Goal: Task Accomplishment & Management: Manage account settings

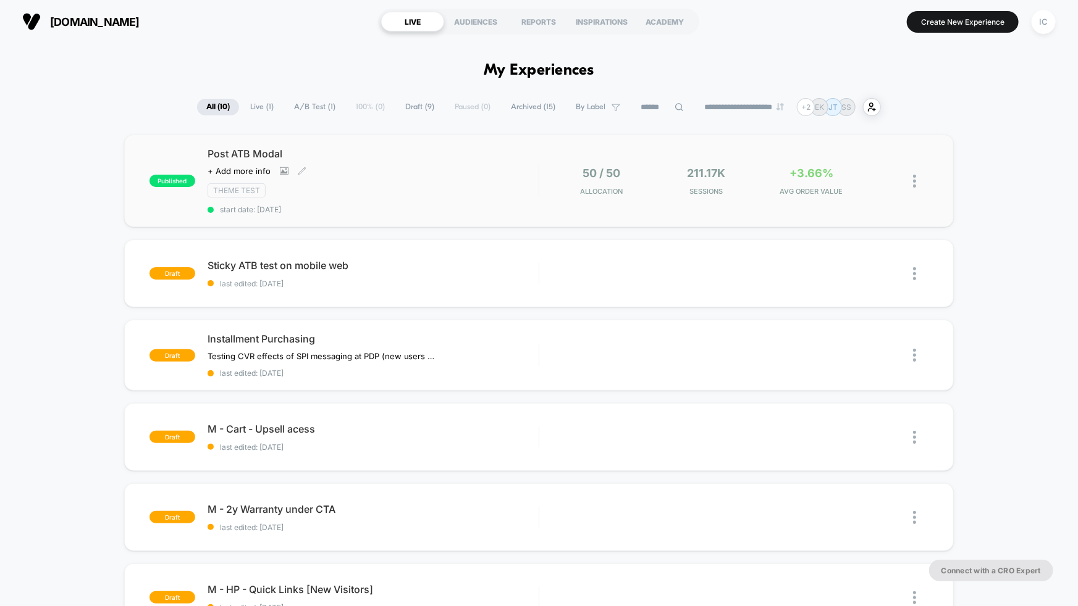
click at [461, 167] on div "Post ATB Modal Click to view images Click to edit experience details + Add more…" at bounding box center [373, 181] width 331 height 67
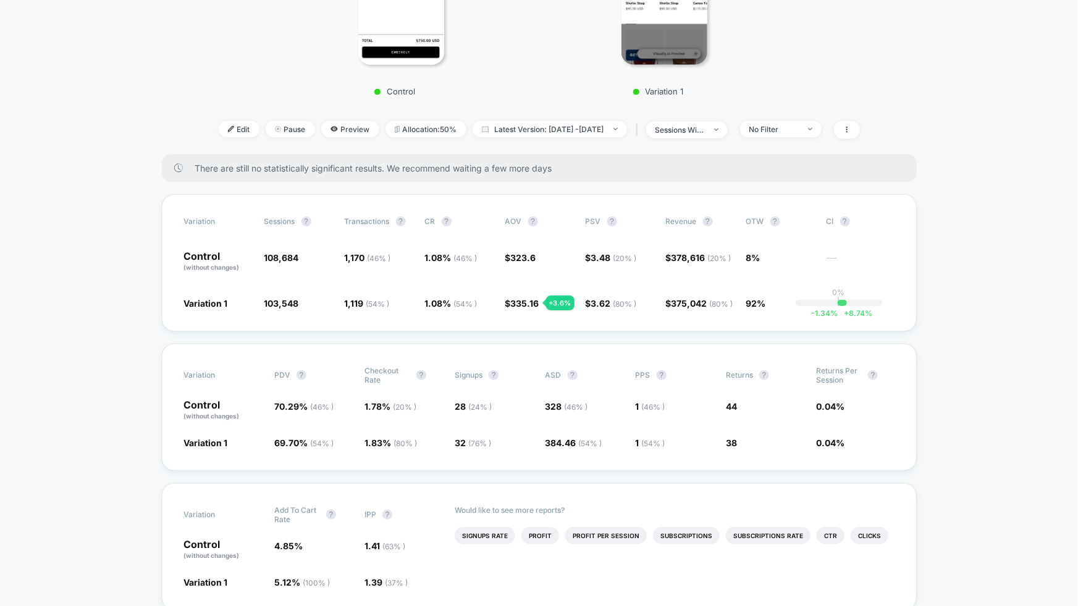
scroll to position [326, 0]
click at [792, 133] on div "No Filter" at bounding box center [773, 130] width 49 height 9
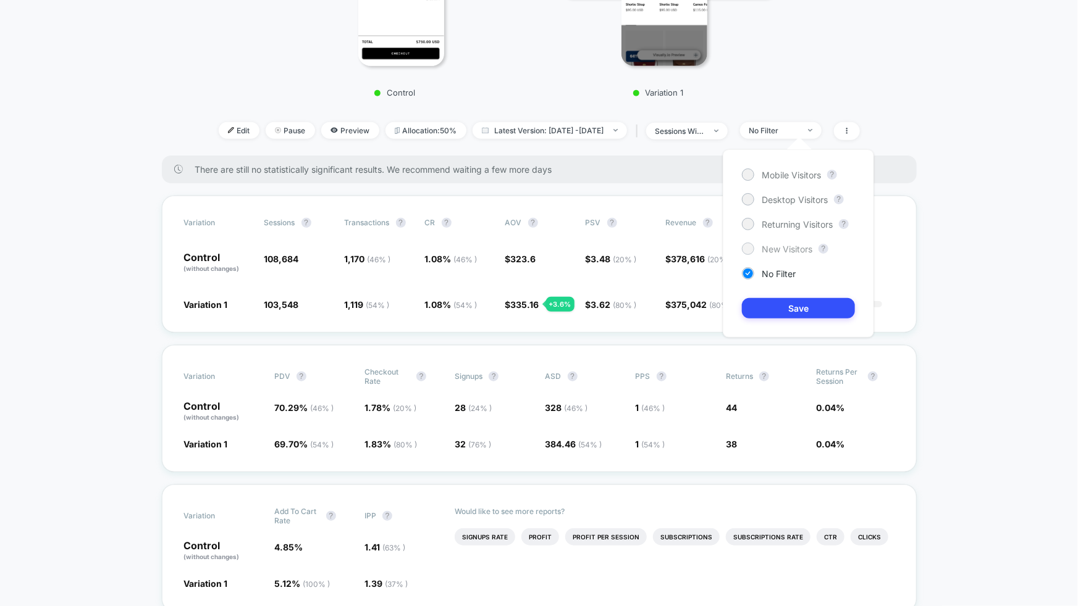
click at [781, 251] on span "New Visitors" at bounding box center [786, 249] width 51 height 10
click at [787, 306] on button "Save" at bounding box center [798, 308] width 113 height 20
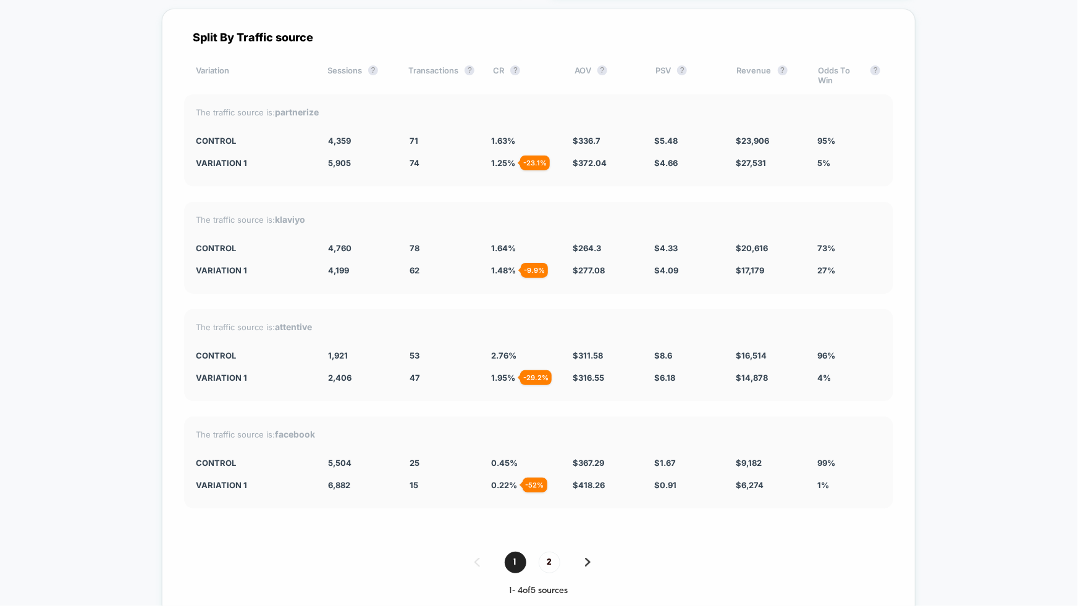
scroll to position [5342, 0]
click at [523, 460] on div "0.45 %" at bounding box center [522, 465] width 63 height 10
drag, startPoint x: 526, startPoint y: 427, endPoint x: 240, endPoint y: 424, distance: 286.6
click at [240, 460] on div "CONTROL 5,504 25 0.45 % $ 367.29 $ 1.67 $ 9,182 99%" at bounding box center [538, 465] width 684 height 10
drag, startPoint x: 193, startPoint y: 426, endPoint x: 327, endPoint y: 434, distance: 133.6
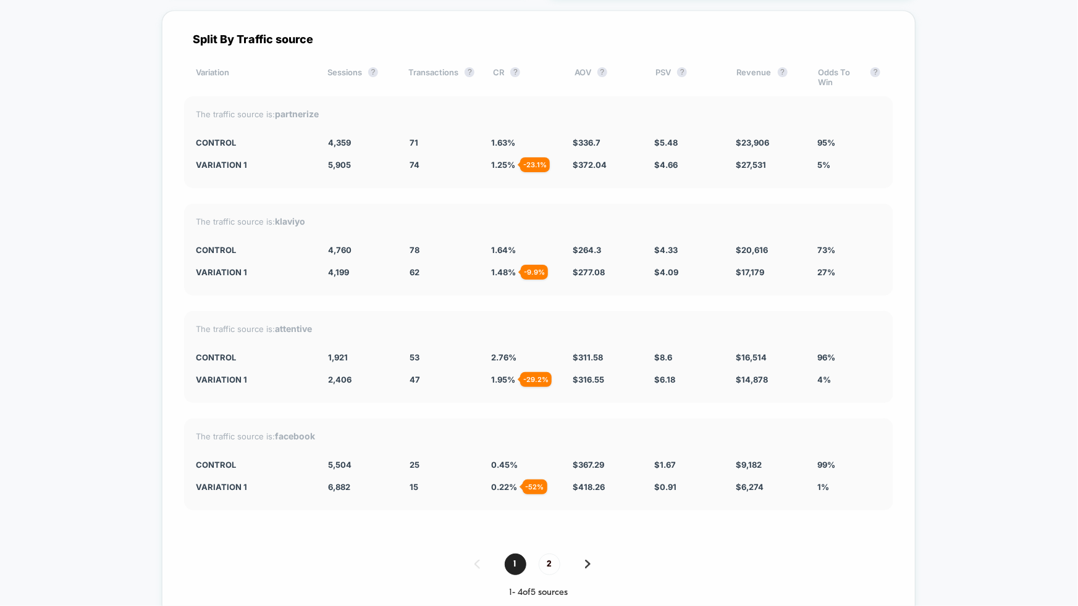
click at [327, 434] on div "The traffic source is: facebook CONTROL 5,504 25 0.45 % $ 367.29 $ 1.67 $ 9,182…" at bounding box center [538, 465] width 709 height 92
click at [324, 433] on div "The traffic source is: facebook CONTROL 5,504 25 0.45 % $ 367.29 $ 1.67 $ 9,182…" at bounding box center [538, 465] width 709 height 92
click at [514, 460] on span "0.45 %" at bounding box center [504, 465] width 27 height 10
drag, startPoint x: 516, startPoint y: 427, endPoint x: 484, endPoint y: 427, distance: 32.7
click at [483, 460] on div "CONTROL 5,504 25 0.45 % $ 367.29 $ 1.67 $ 9,182 99%" at bounding box center [538, 465] width 684 height 10
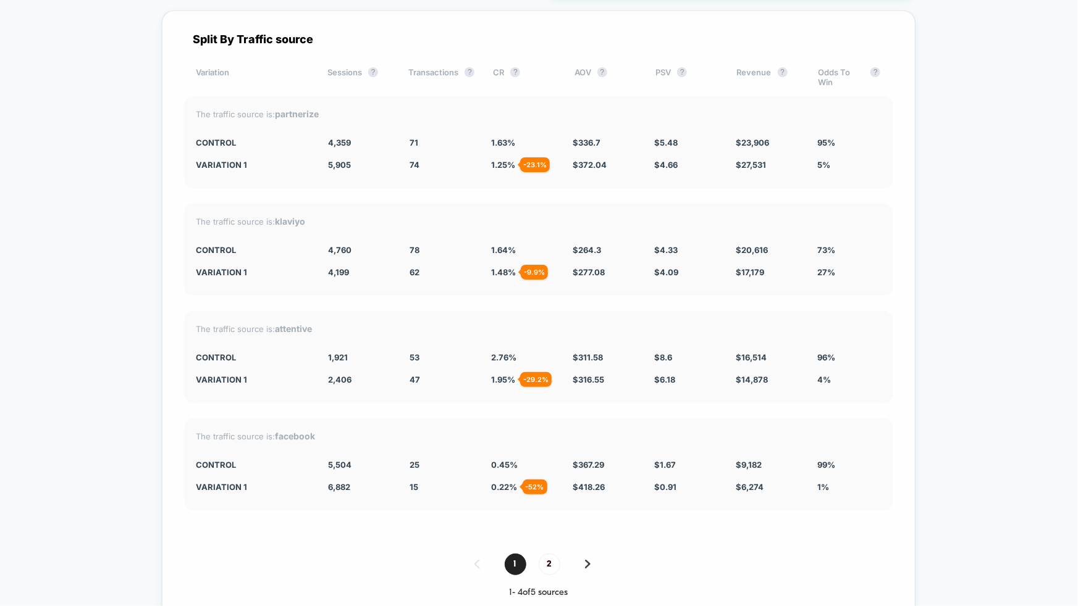
click at [515, 460] on span "0.45 %" at bounding box center [504, 465] width 27 height 10
click at [551, 554] on span "2" at bounding box center [550, 565] width 22 height 22
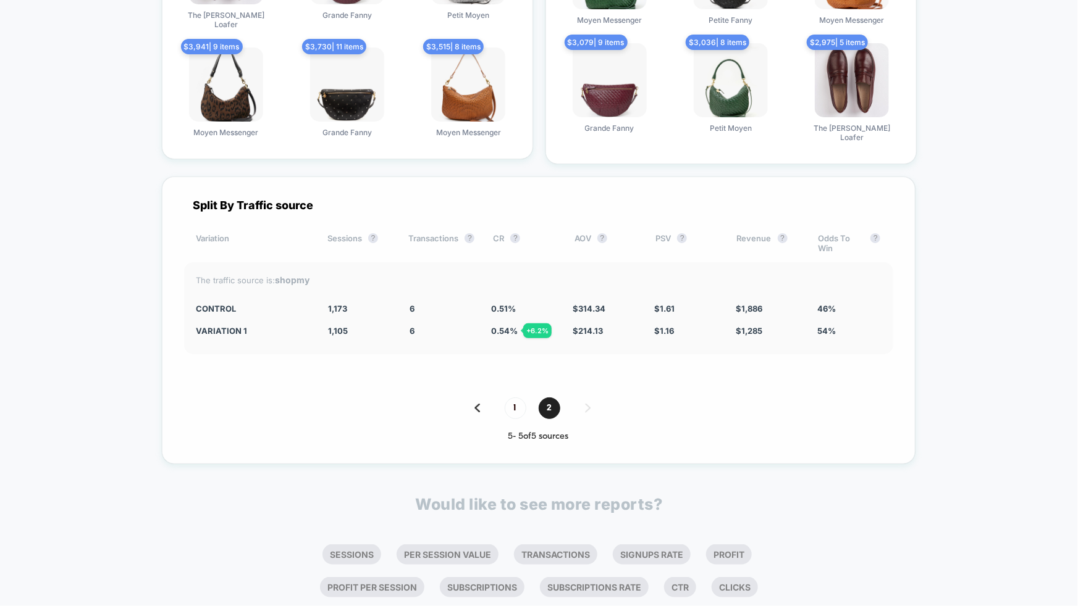
scroll to position [5174, 0]
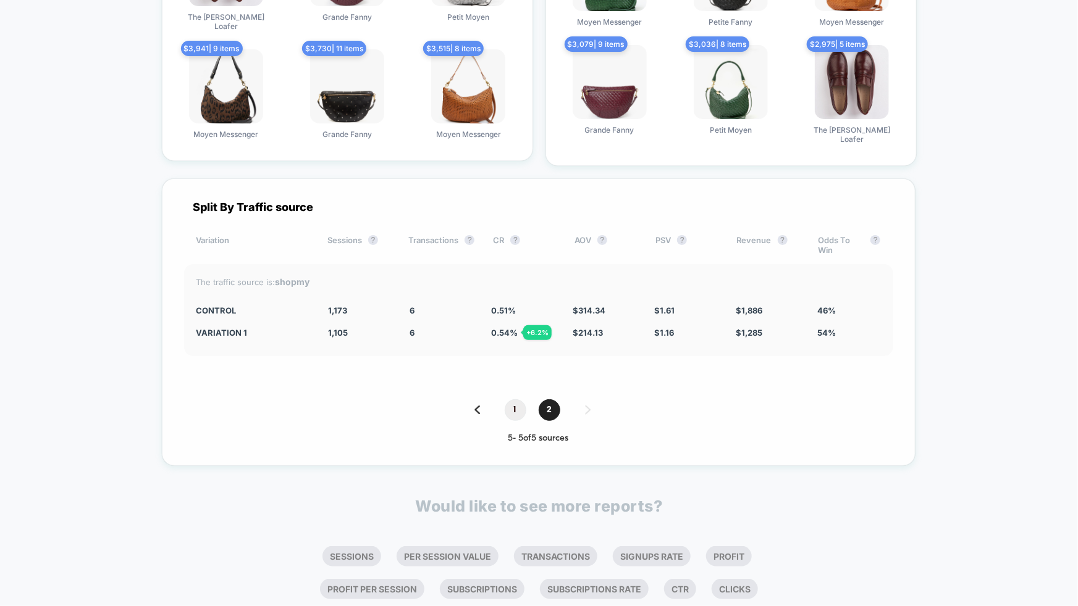
click at [516, 400] on span "1" at bounding box center [516, 411] width 22 height 22
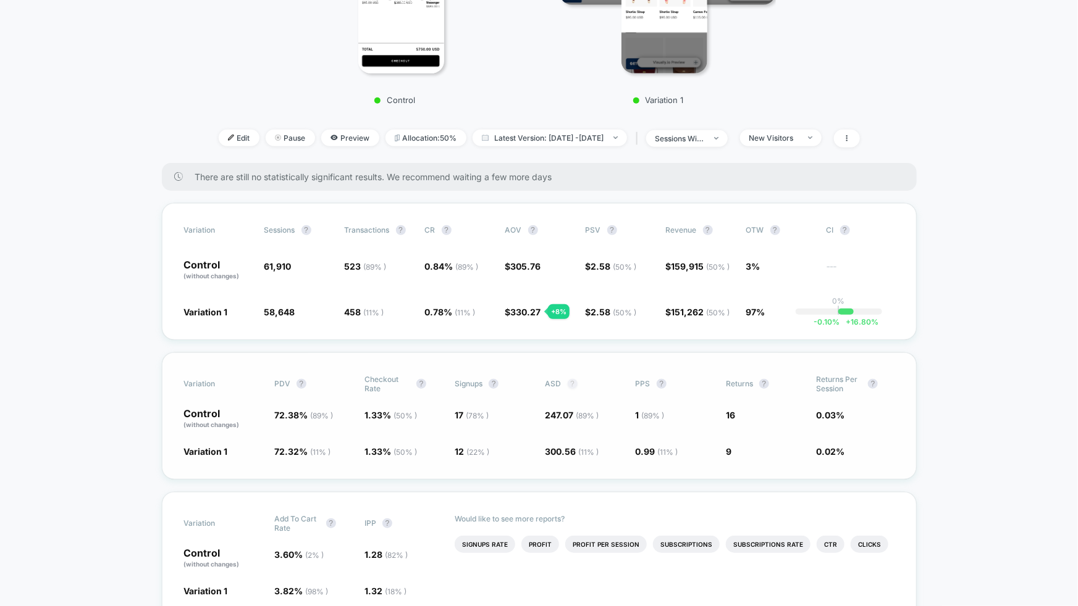
scroll to position [319, 0]
click at [539, 327] on div "Variation Sessions ? Transactions ? CR ? AOV ? PSV ? Revenue ? OTW ? CI ? Contr…" at bounding box center [539, 271] width 755 height 137
click at [537, 327] on div "Variation Sessions ? Transactions ? CR ? AOV ? PSV ? Revenue ? OTW ? CI ? Contr…" at bounding box center [539, 271] width 755 height 137
click at [594, 261] on span "2.58 ( 50 % )" at bounding box center [614, 266] width 46 height 10
click at [453, 328] on div "Variation Sessions ? Transactions ? CR ? AOV ? PSV ? Revenue ? OTW ? CI ? Contr…" at bounding box center [539, 271] width 755 height 137
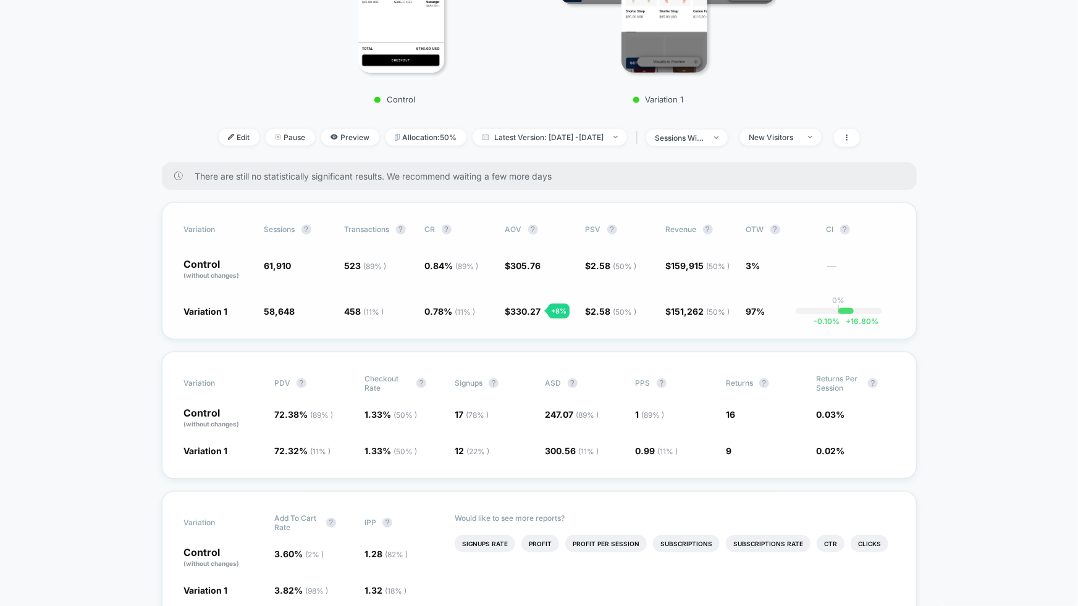
click at [269, 266] on span "61,910" at bounding box center [277, 266] width 27 height 10
drag, startPoint x: 262, startPoint y: 262, endPoint x: 280, endPoint y: 287, distance: 29.7
click at [280, 287] on div "Variation Sessions ? Transactions ? CR ? AOV ? PSV ? Revenue ? OTW ? CI ? Contr…" at bounding box center [539, 271] width 755 height 137
drag, startPoint x: 266, startPoint y: 308, endPoint x: 293, endPoint y: 311, distance: 26.7
click at [293, 311] on span "58,648" at bounding box center [279, 311] width 31 height 10
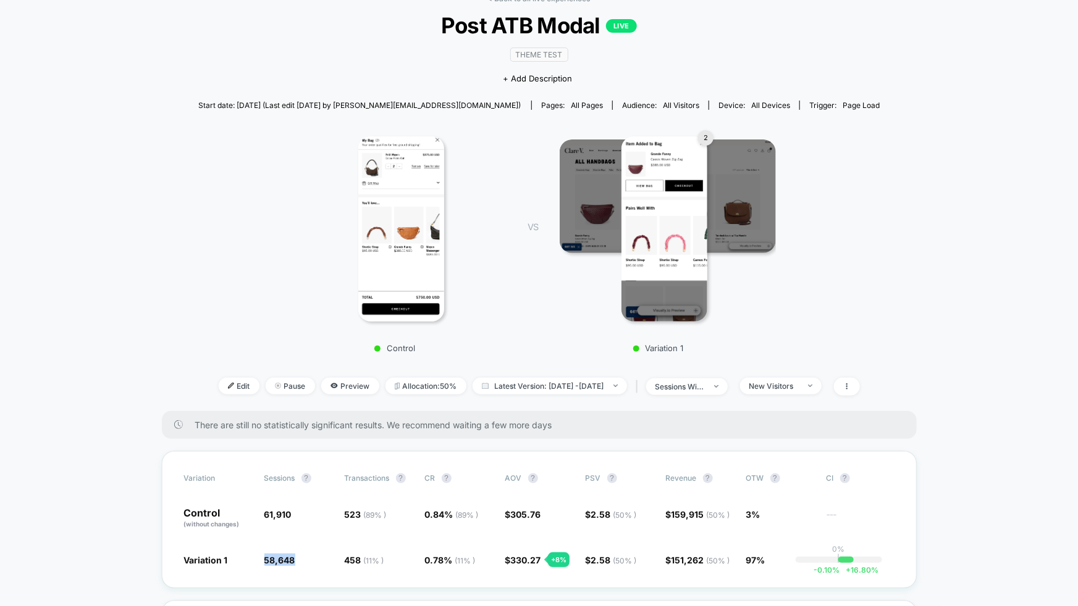
scroll to position [101, 0]
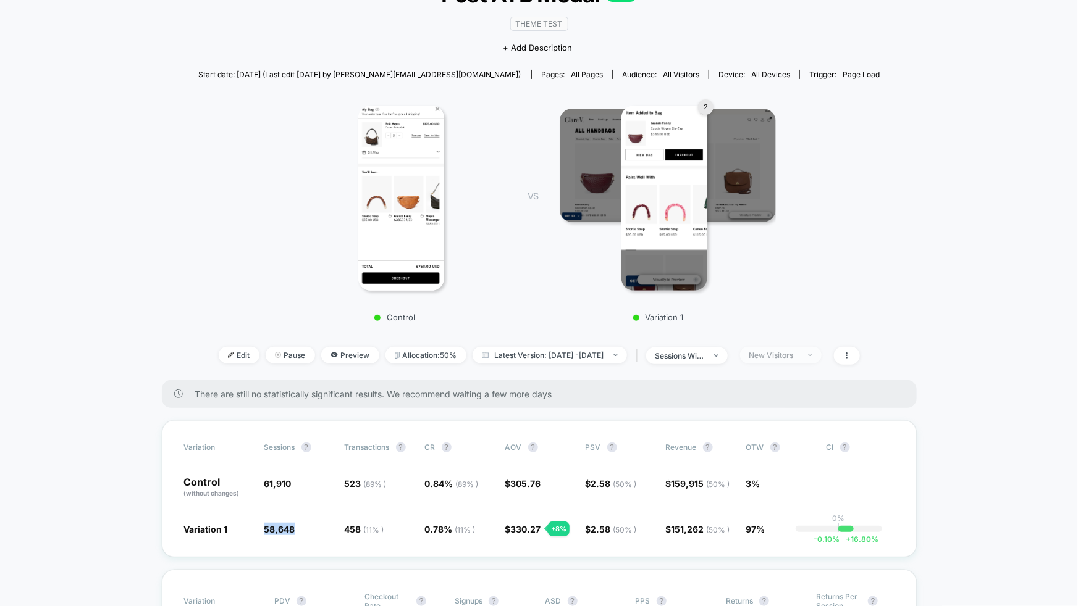
click at [799, 351] on div "New Visitors" at bounding box center [773, 355] width 49 height 9
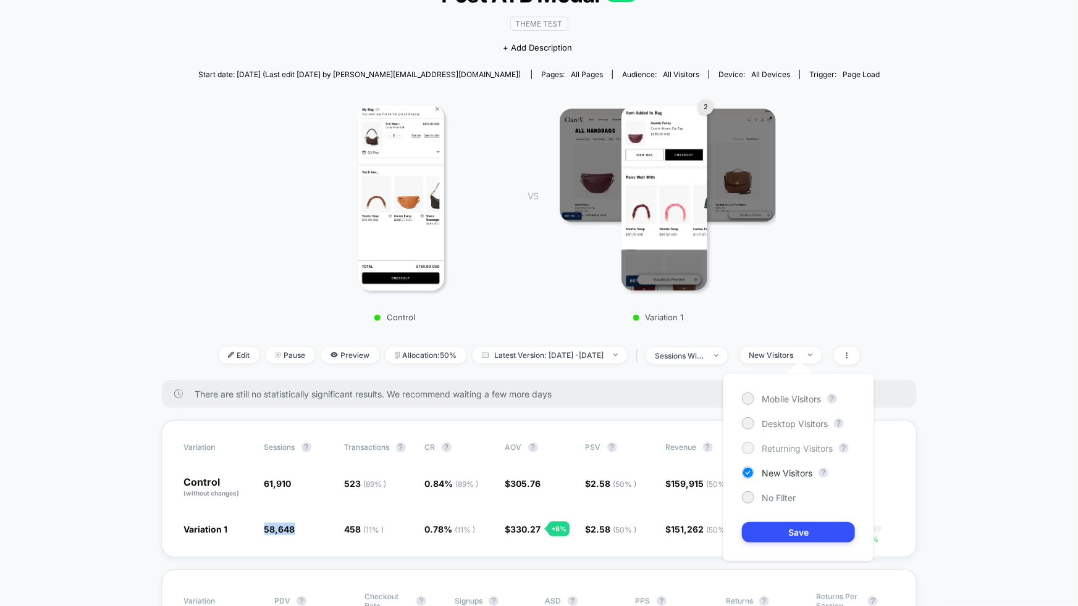
click at [794, 453] on span "Returning Visitors" at bounding box center [796, 448] width 71 height 10
click at [806, 532] on button "Save" at bounding box center [798, 532] width 113 height 20
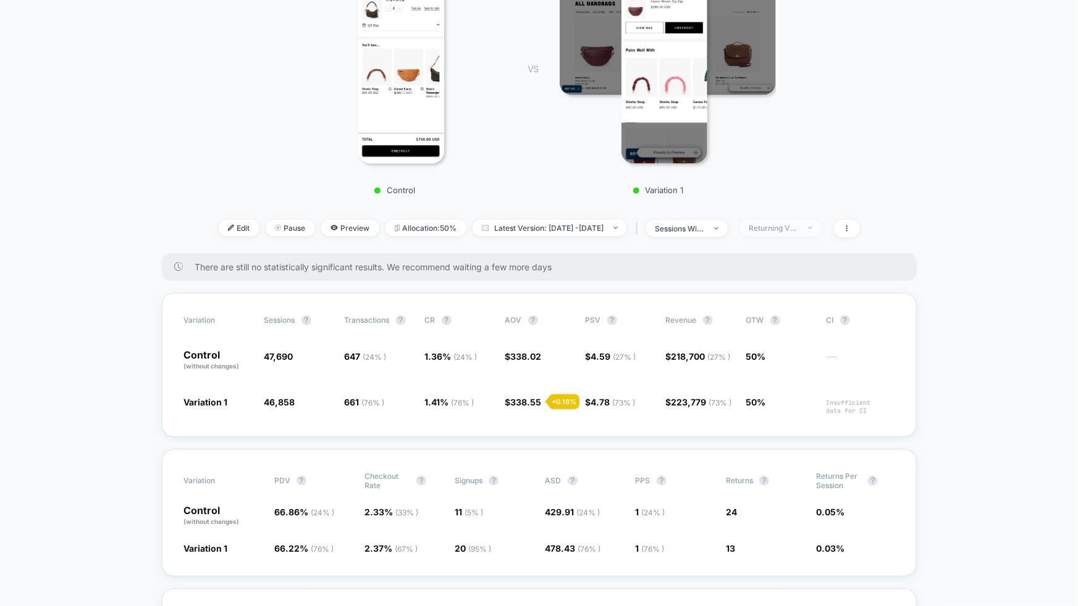
scroll to position [250, 0]
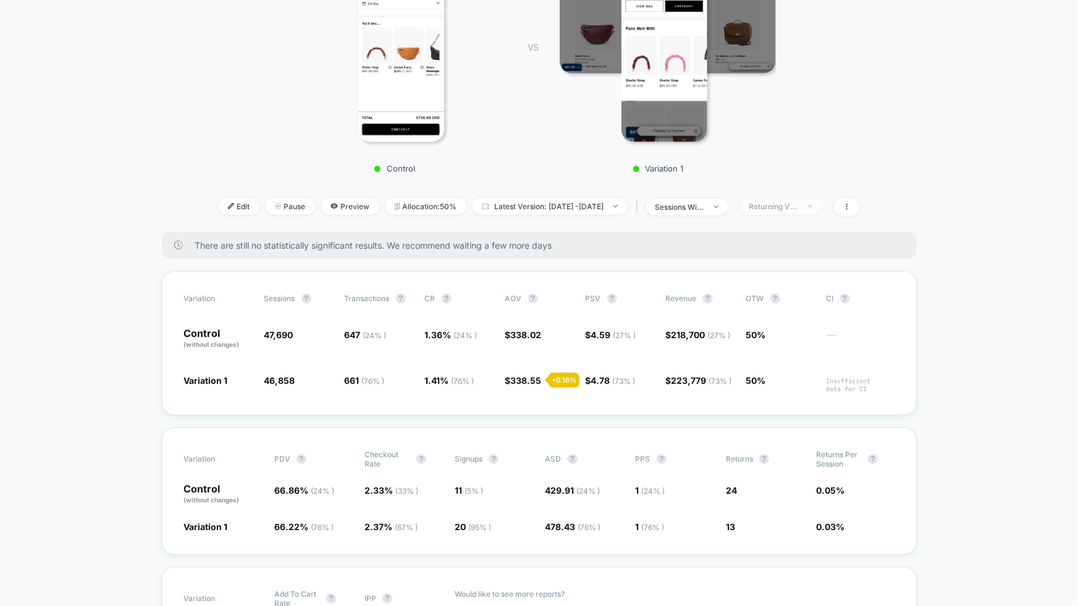
click at [821, 206] on span "Returning Visitors" at bounding box center [781, 206] width 82 height 17
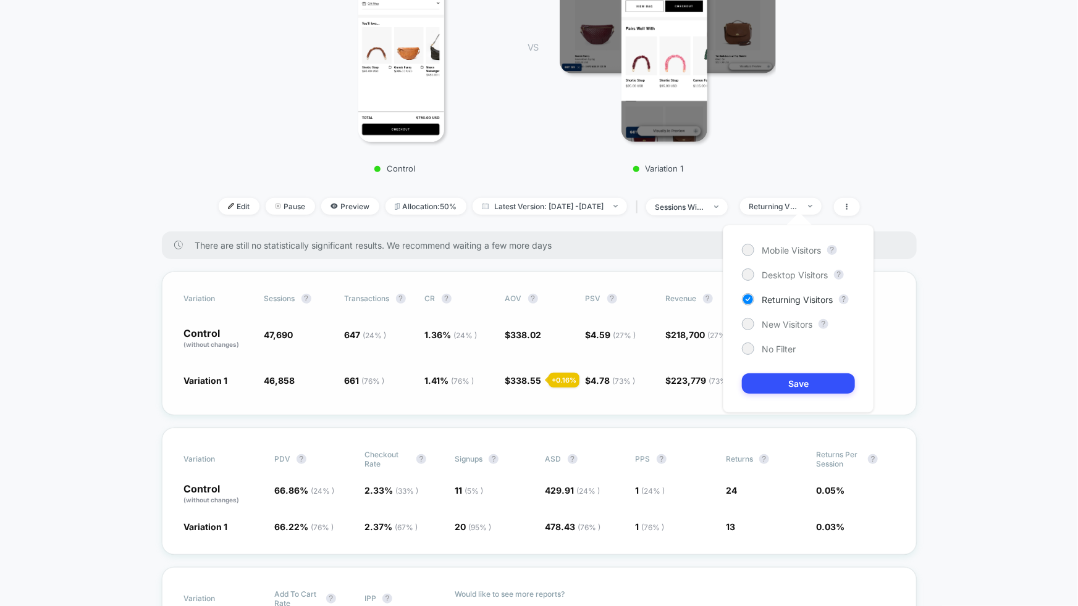
click at [701, 400] on div "Variation Sessions ? Transactions ? CR ? AOV ? PSV ? Revenue ? OTW ? CI ? Contr…" at bounding box center [539, 344] width 755 height 144
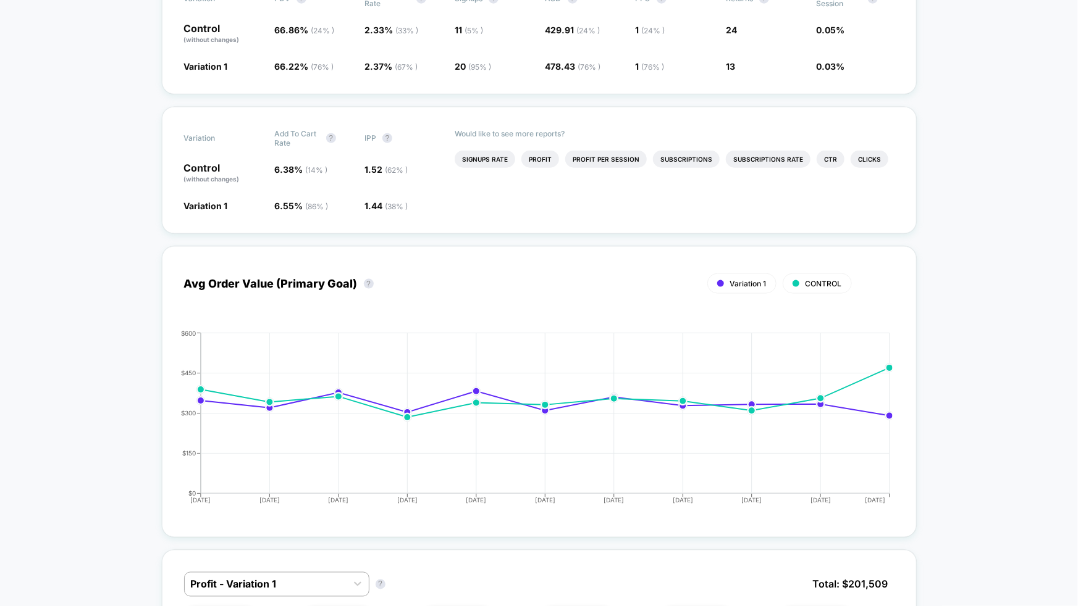
scroll to position [69, 0]
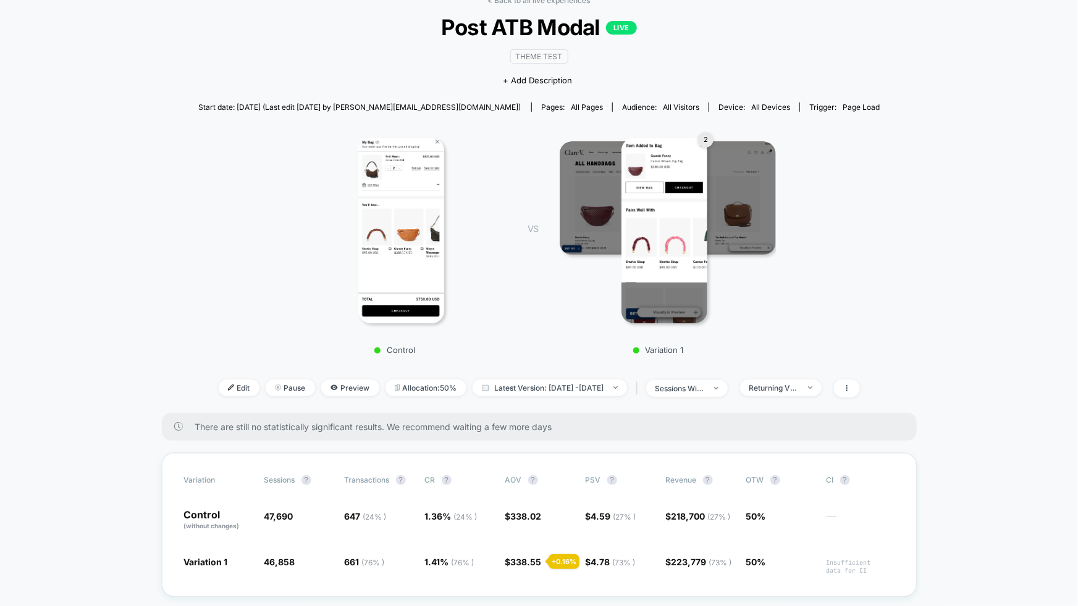
drag, startPoint x: 824, startPoint y: 382, endPoint x: 826, endPoint y: 396, distance: 14.3
click at [821, 382] on span "Returning Visitors" at bounding box center [781, 388] width 82 height 17
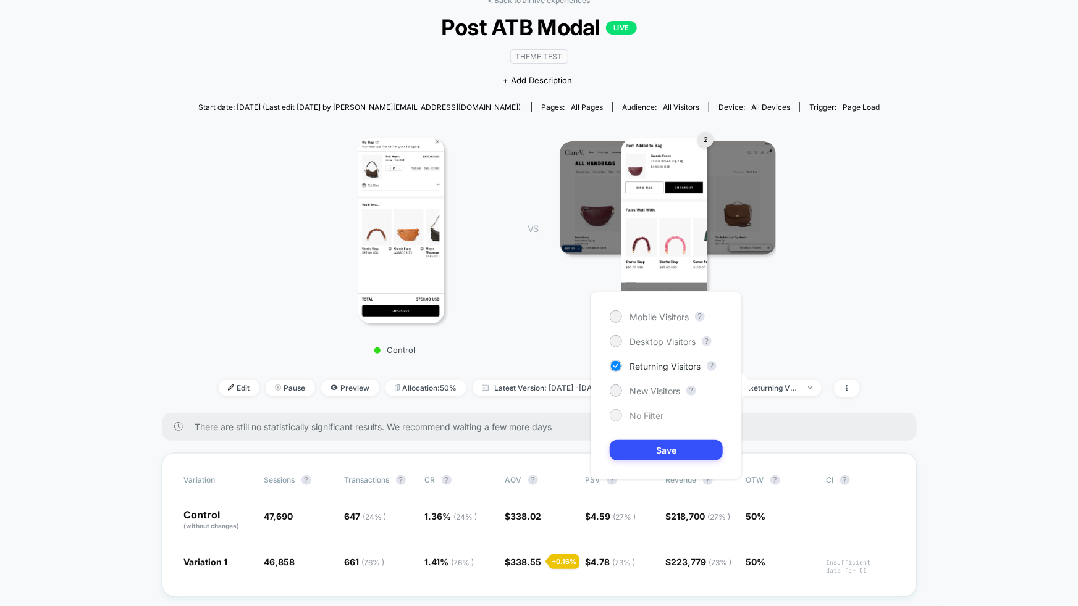
click at [639, 411] on span "No Filter" at bounding box center [646, 416] width 34 height 10
click at [654, 450] on button "Save" at bounding box center [666, 450] width 113 height 20
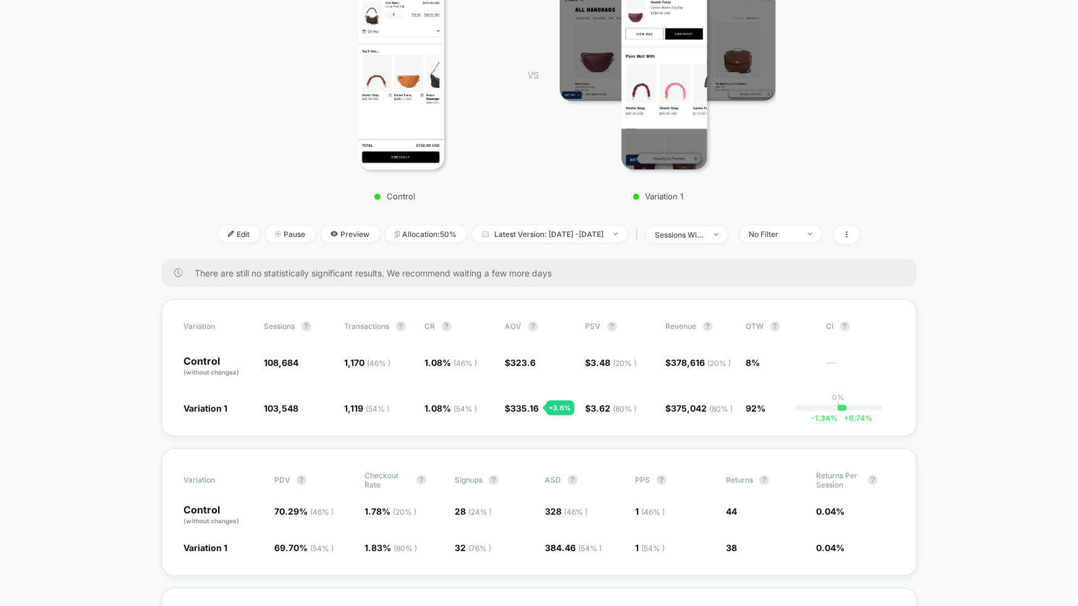
scroll to position [231, 0]
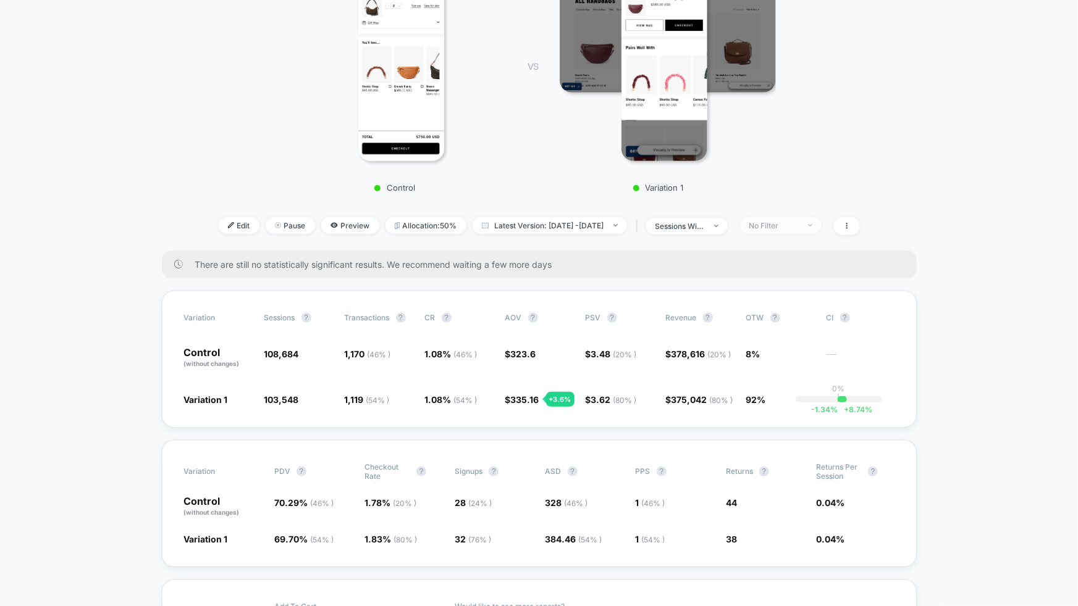
click at [799, 221] on div "No Filter" at bounding box center [773, 225] width 49 height 9
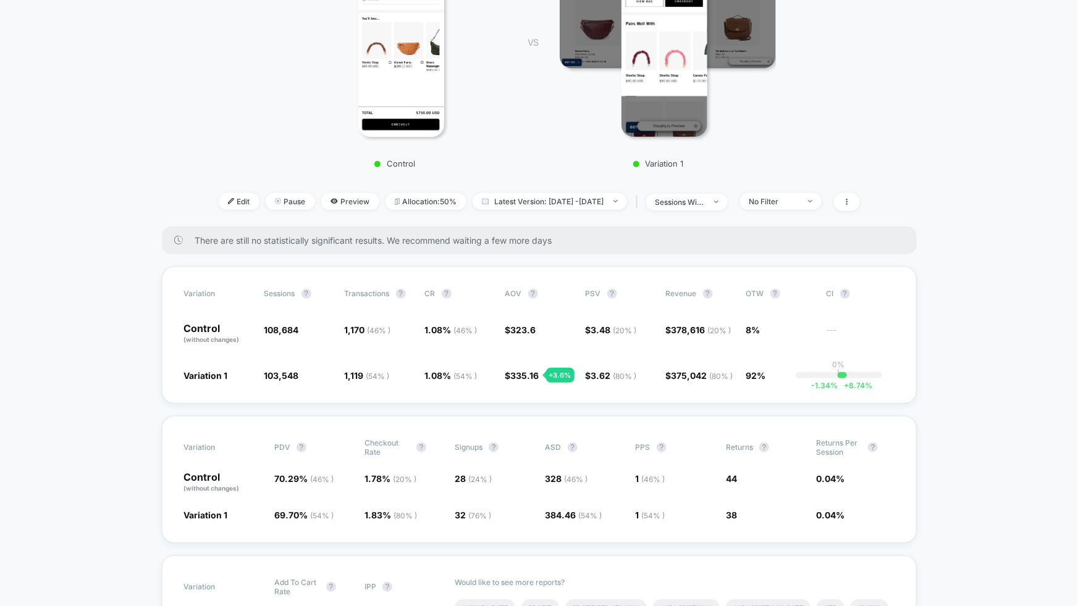
scroll to position [258, 0]
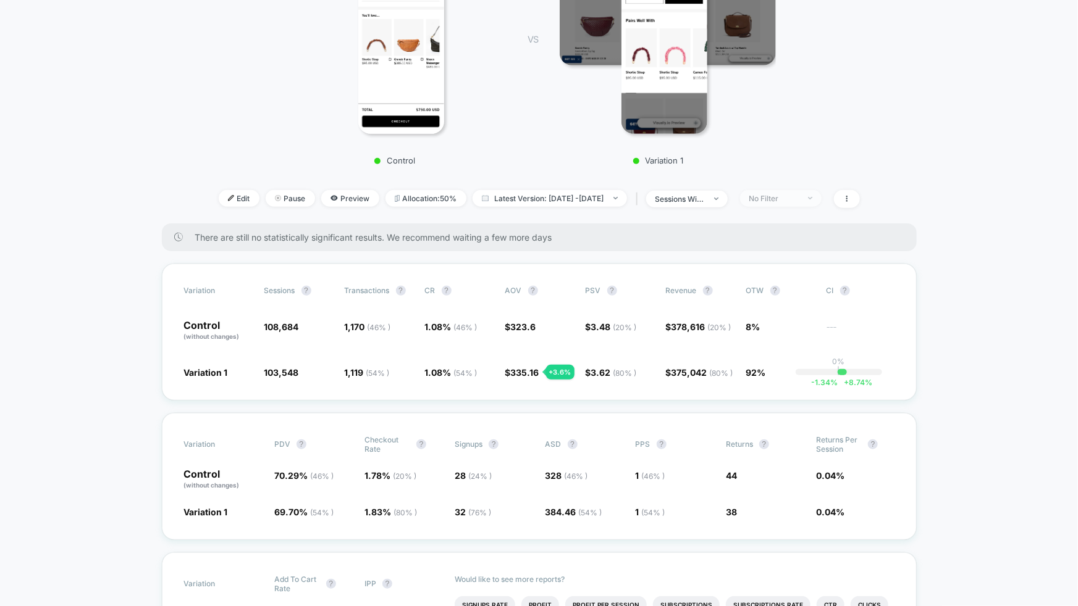
click at [821, 203] on span "No Filter" at bounding box center [781, 198] width 82 height 17
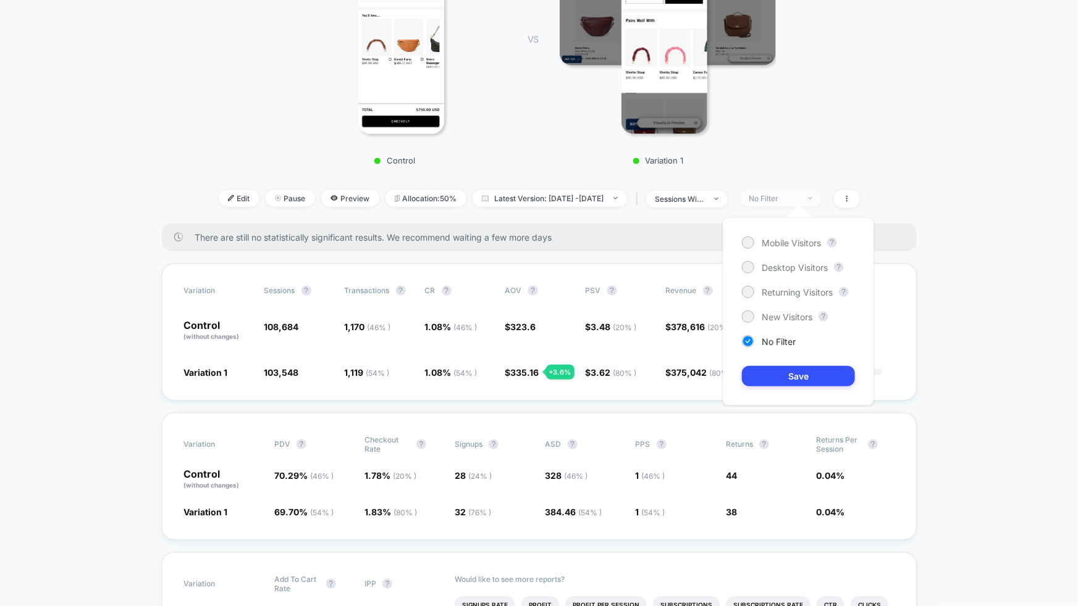
click at [821, 203] on span "No Filter" at bounding box center [781, 198] width 82 height 17
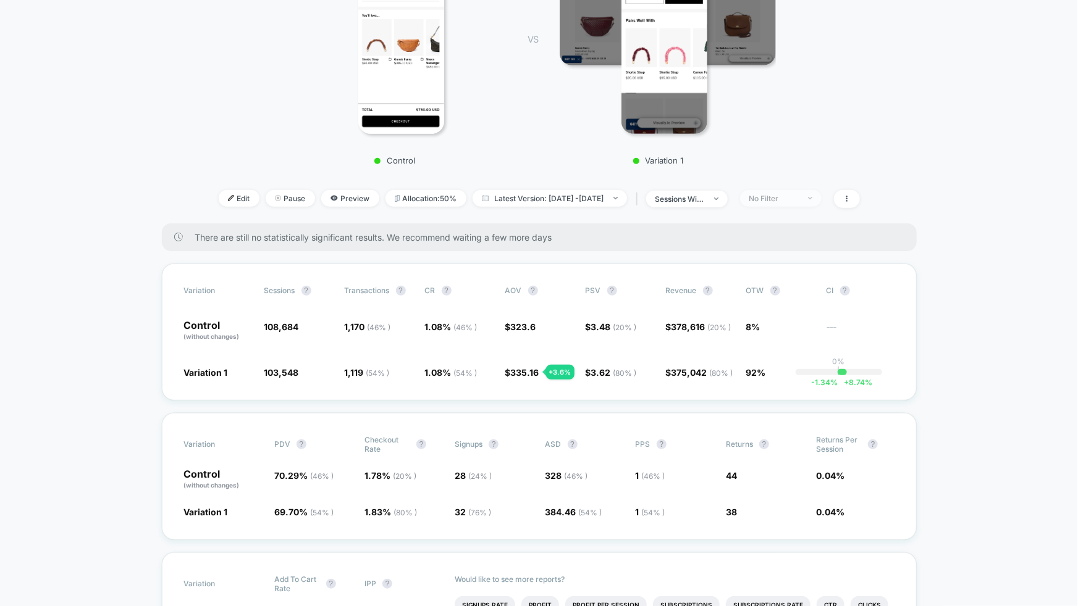
click at [821, 203] on span "No Filter" at bounding box center [781, 198] width 82 height 17
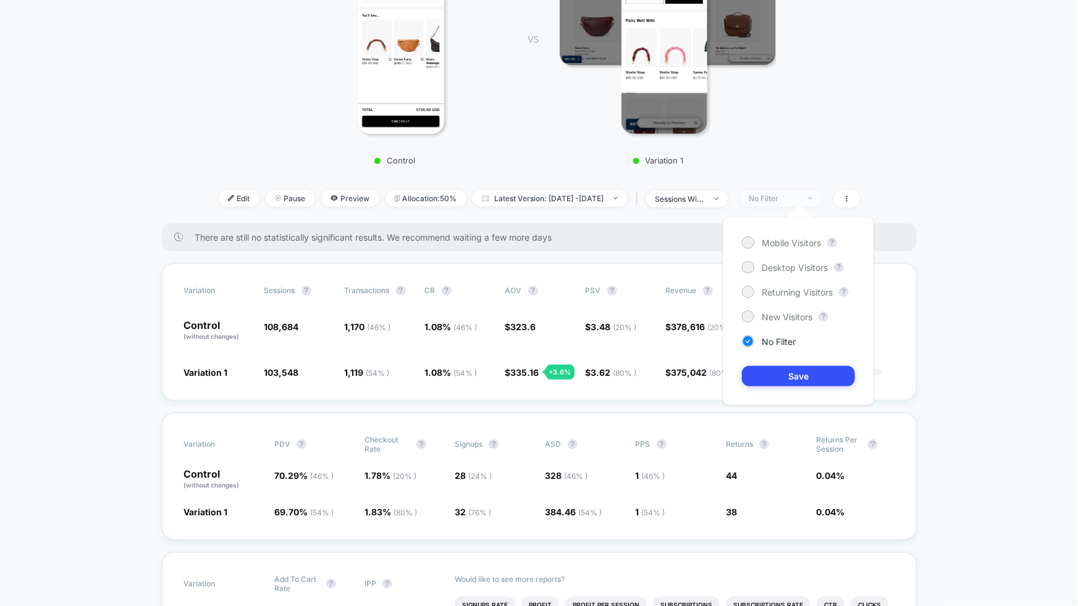
click at [821, 199] on span "No Filter" at bounding box center [781, 198] width 82 height 17
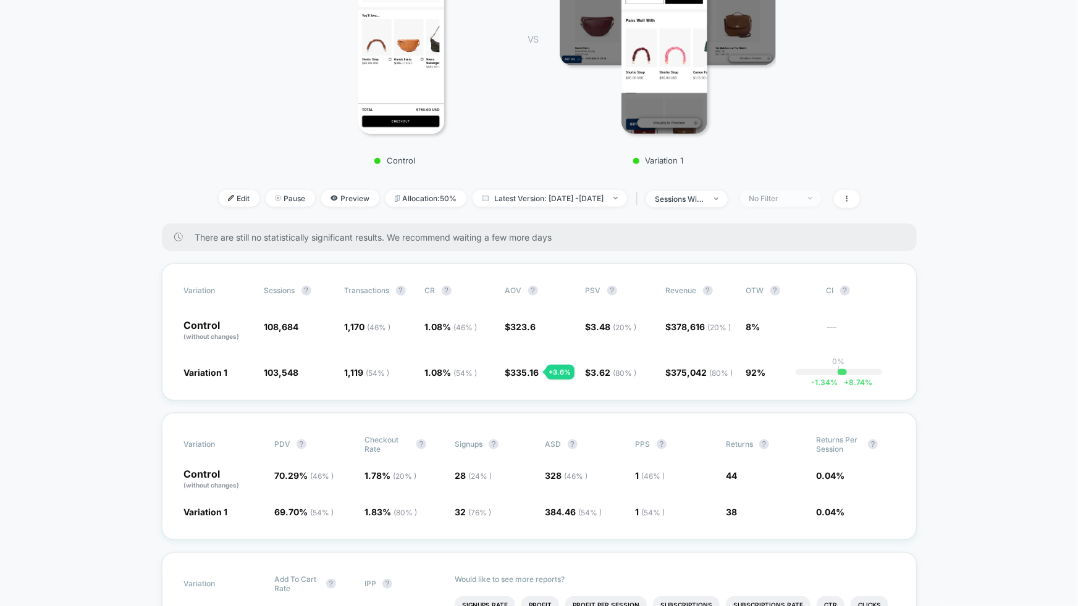
click at [821, 203] on span "No Filter" at bounding box center [781, 198] width 82 height 17
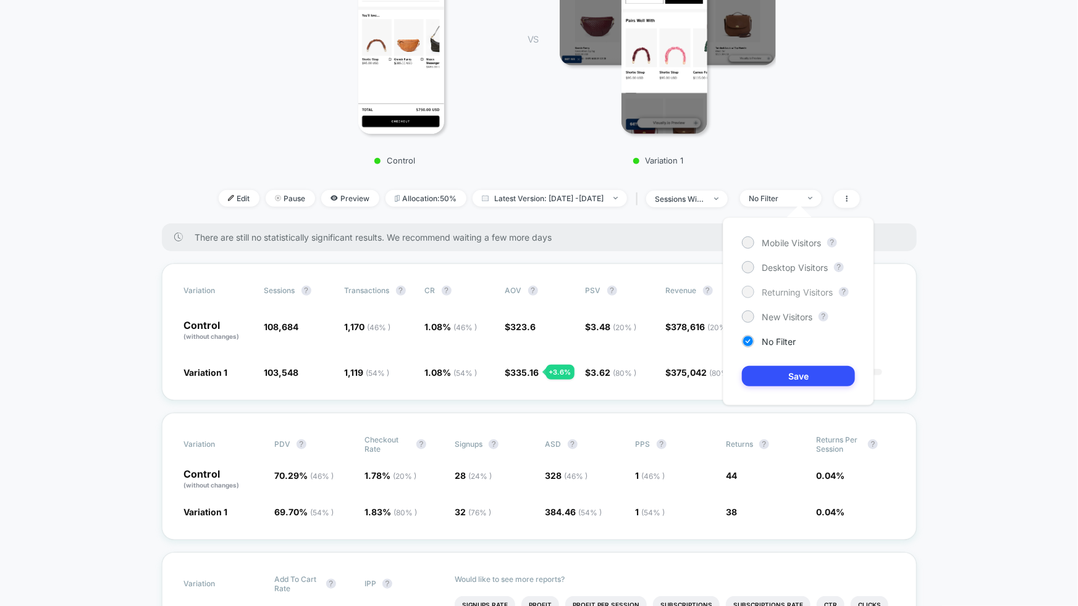
click at [795, 295] on span "Returning Visitors" at bounding box center [796, 292] width 71 height 10
click at [802, 375] on button "Save" at bounding box center [798, 376] width 113 height 20
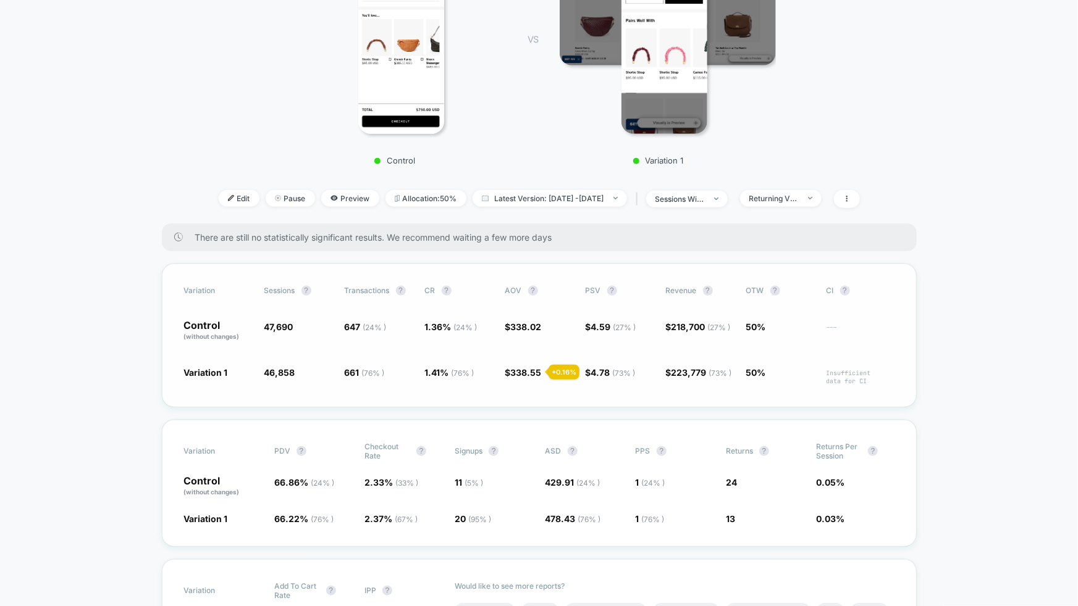
click at [533, 374] on span "338.55" at bounding box center [526, 372] width 31 height 10
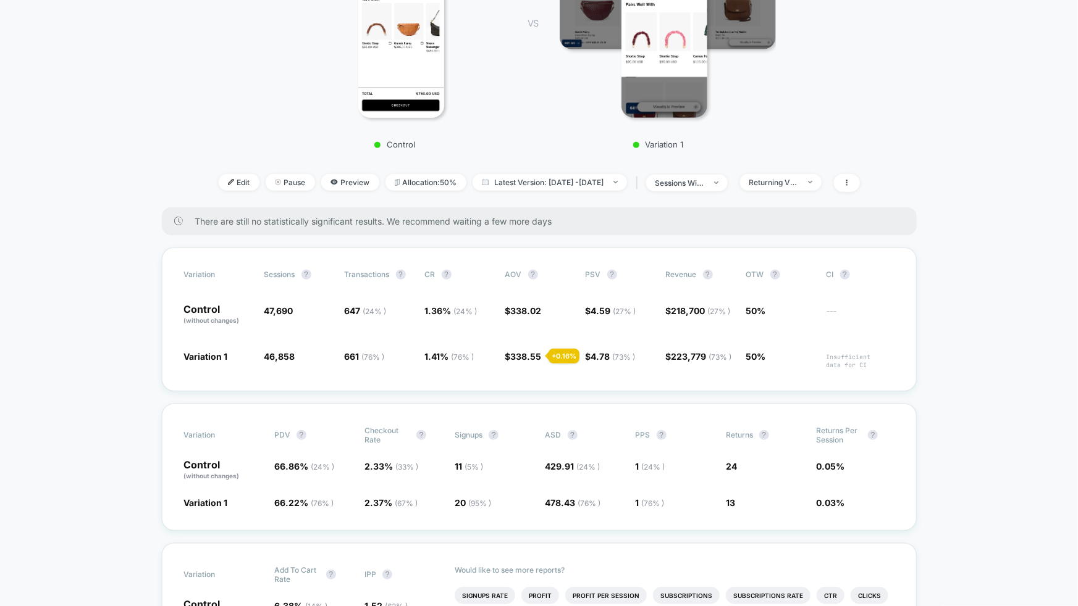
scroll to position [277, 0]
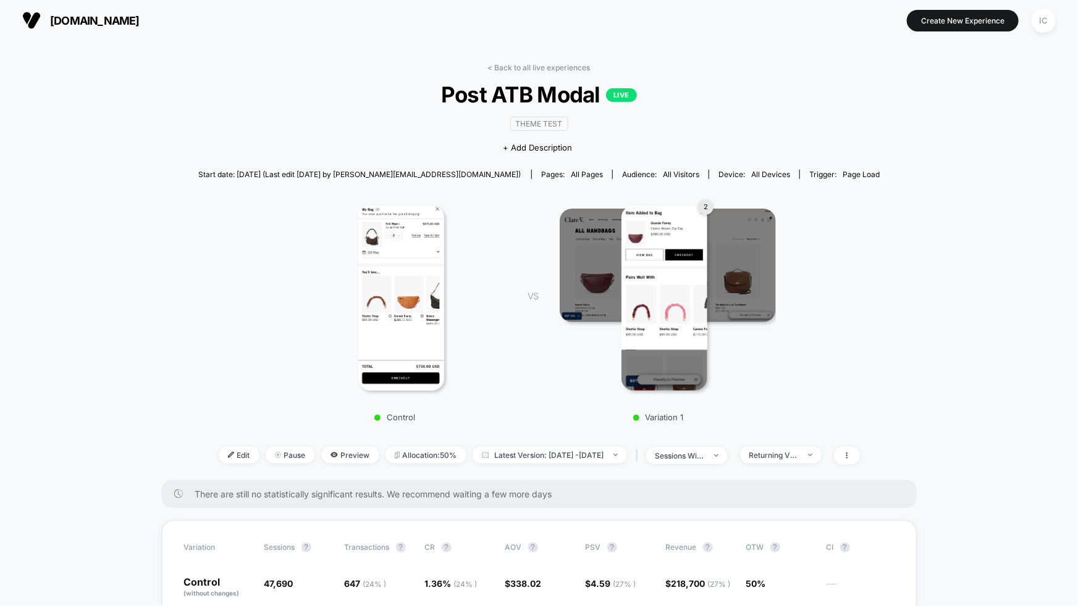
scroll to position [0, 0]
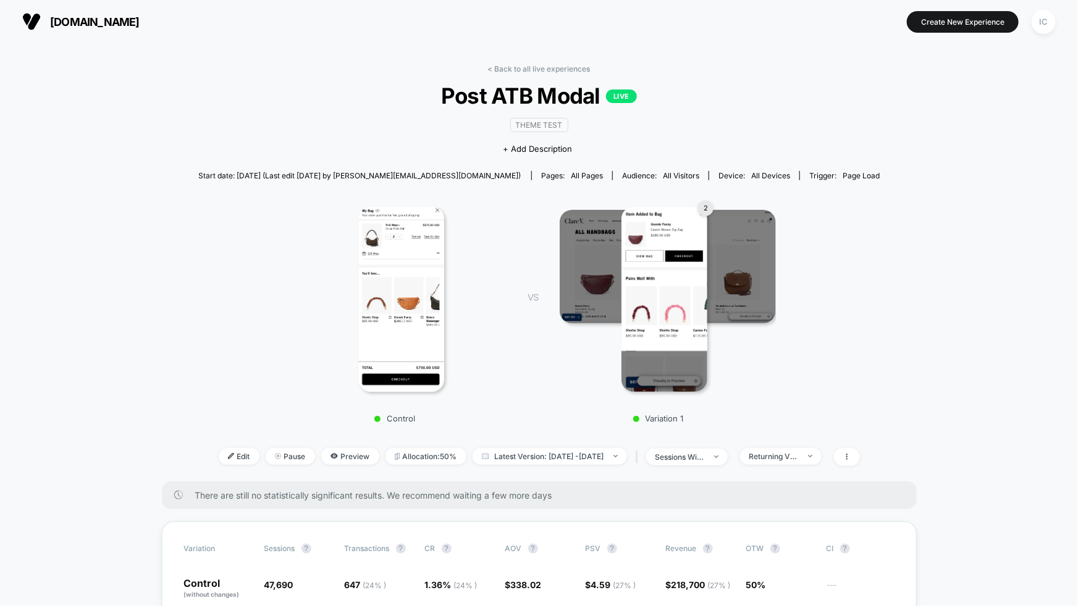
click at [860, 461] on span at bounding box center [847, 457] width 26 height 18
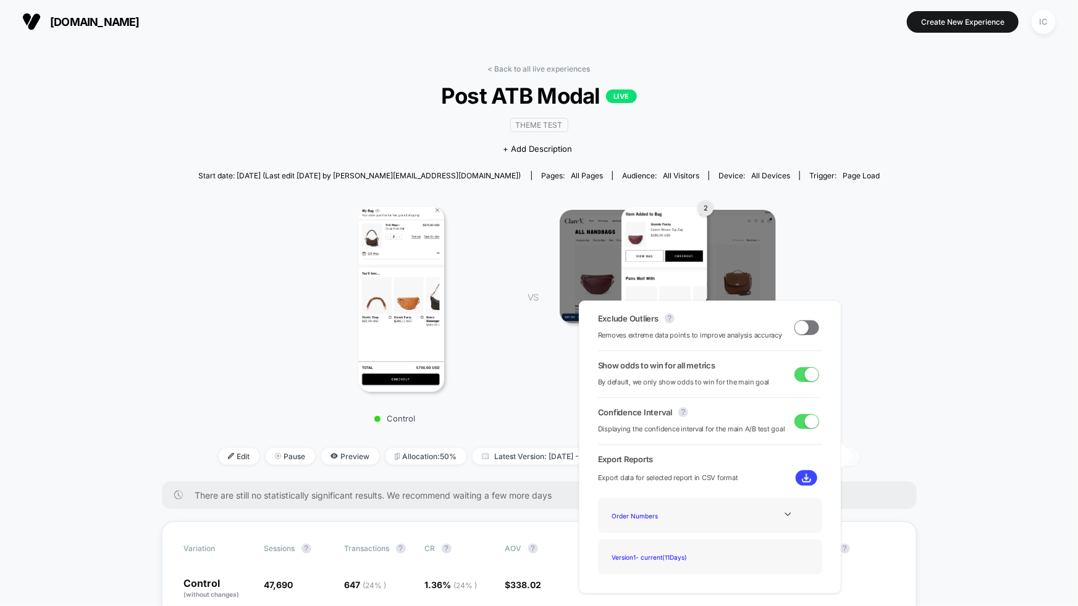
click at [860, 463] on span at bounding box center [847, 457] width 26 height 18
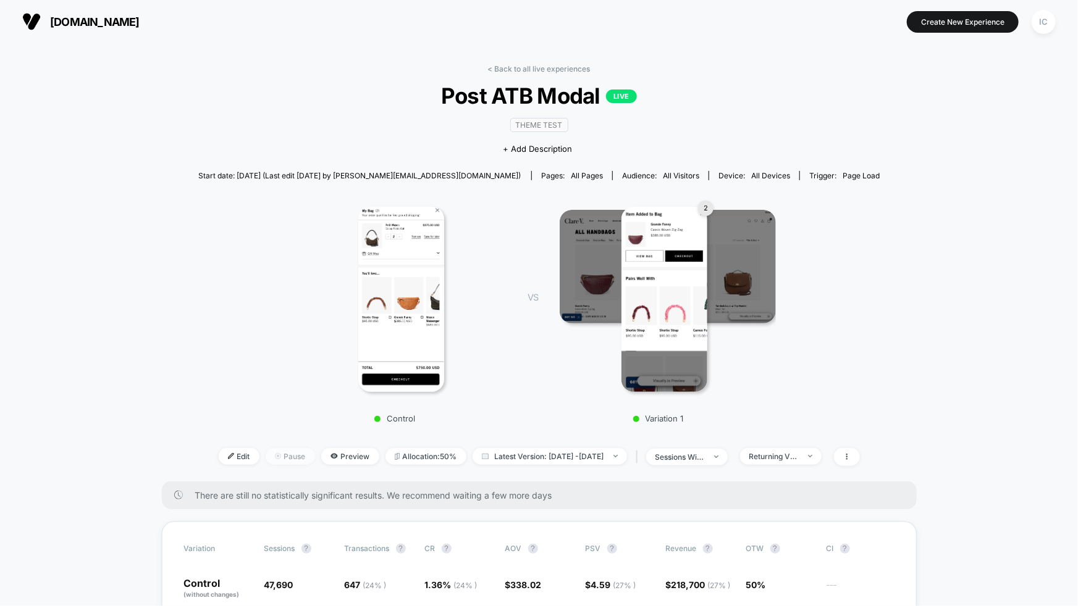
click at [268, 461] on span "Pause" at bounding box center [290, 456] width 49 height 17
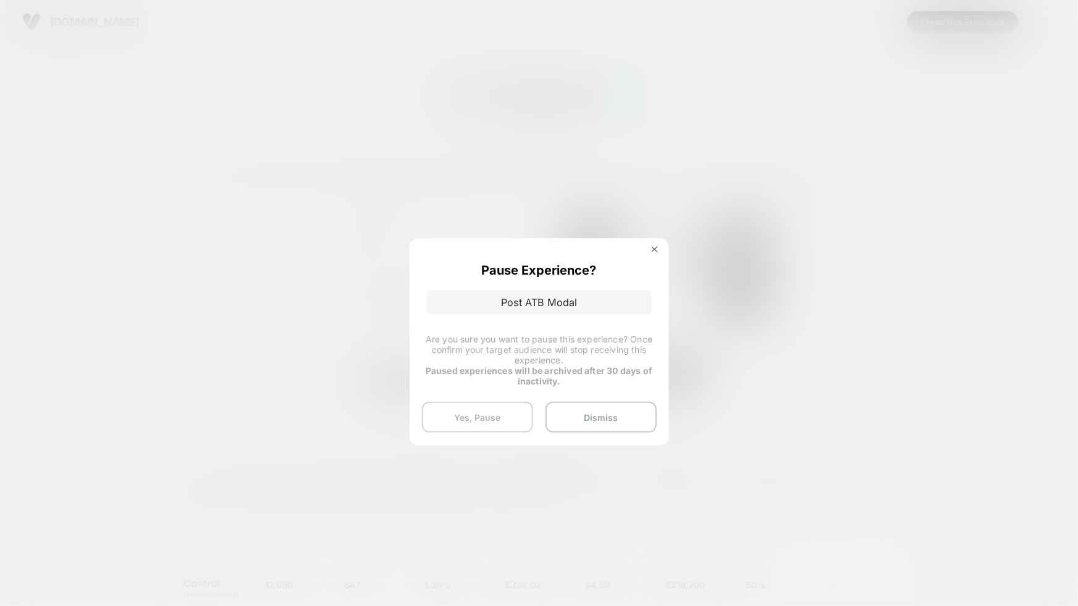
click at [488, 422] on button "Yes, Pause" at bounding box center [477, 417] width 111 height 31
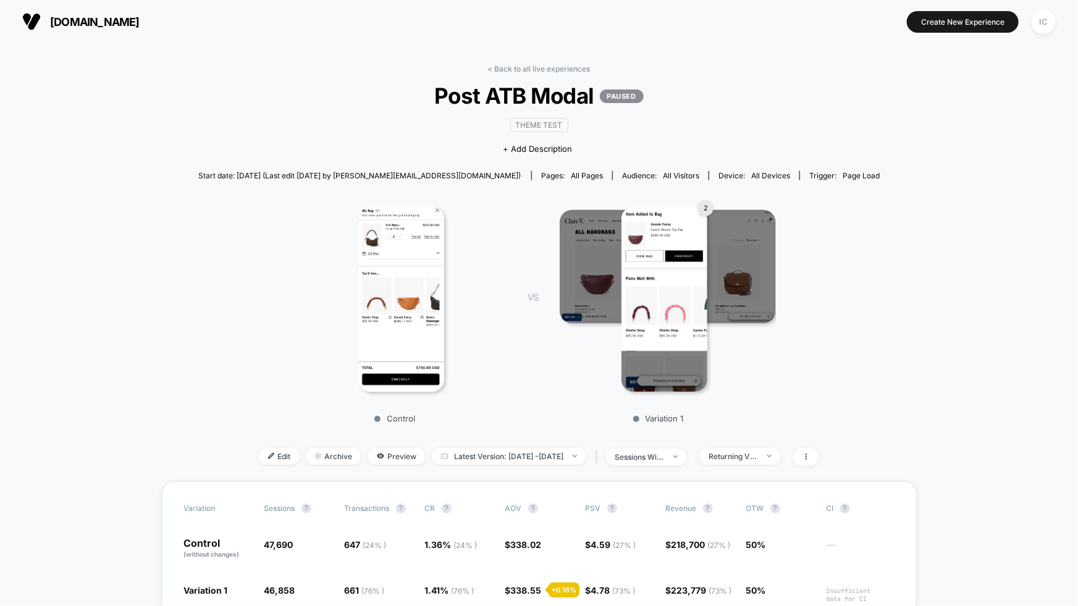
click at [536, 73] on div "< Back to all live experiences Post ATB Modal PAUSED Theme Test Click to view i…" at bounding box center [539, 272] width 682 height 417
click at [537, 72] on link "< Back to all live experiences" at bounding box center [539, 68] width 103 height 9
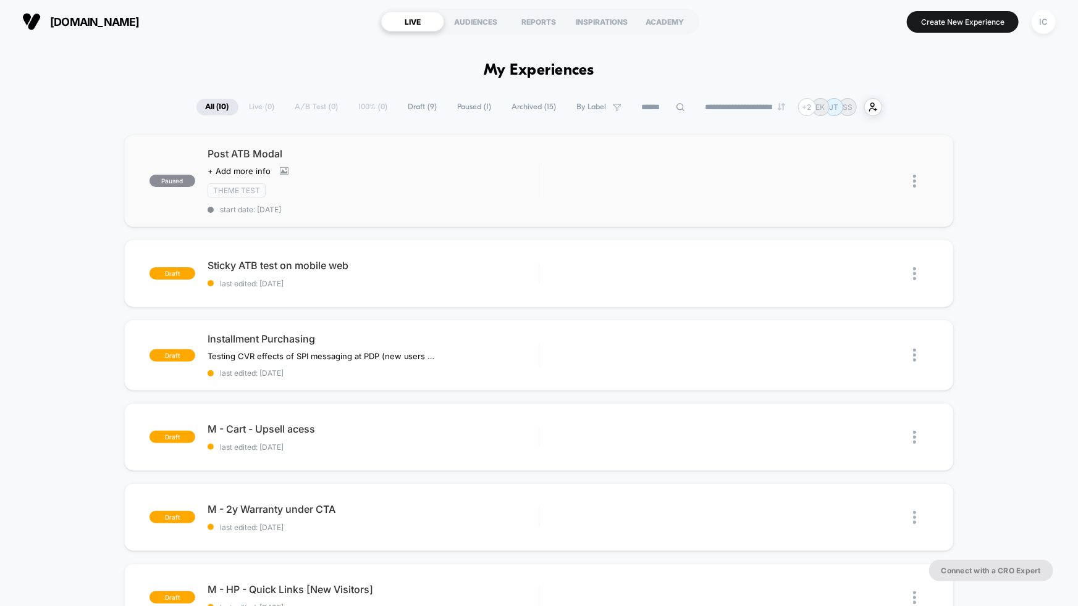
click at [915, 180] on img at bounding box center [914, 181] width 3 height 13
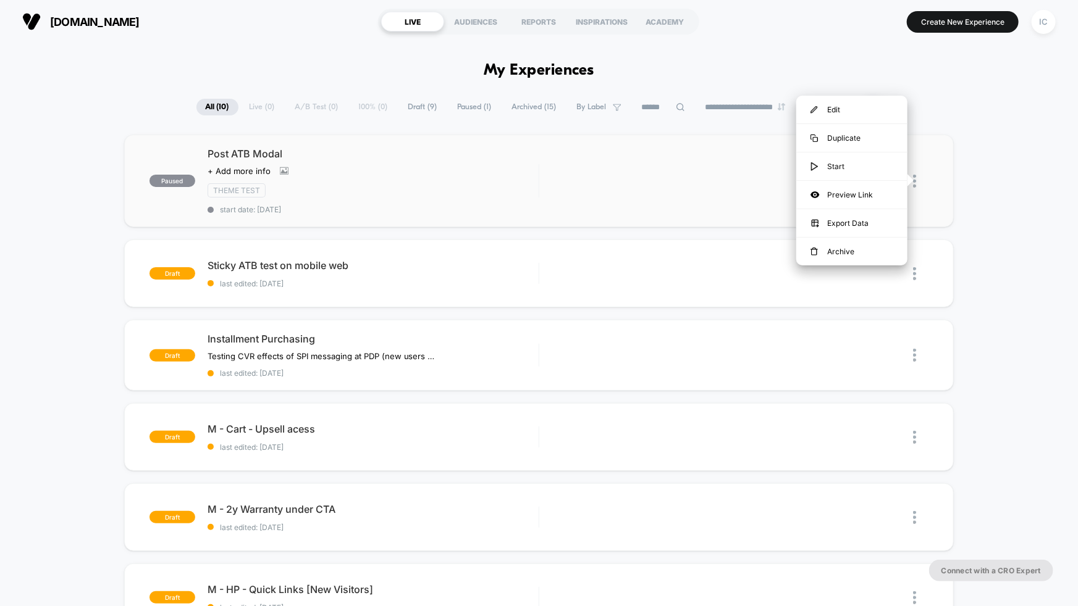
click at [915, 180] on img at bounding box center [914, 181] width 3 height 13
click at [918, 272] on div at bounding box center [920, 274] width 15 height 28
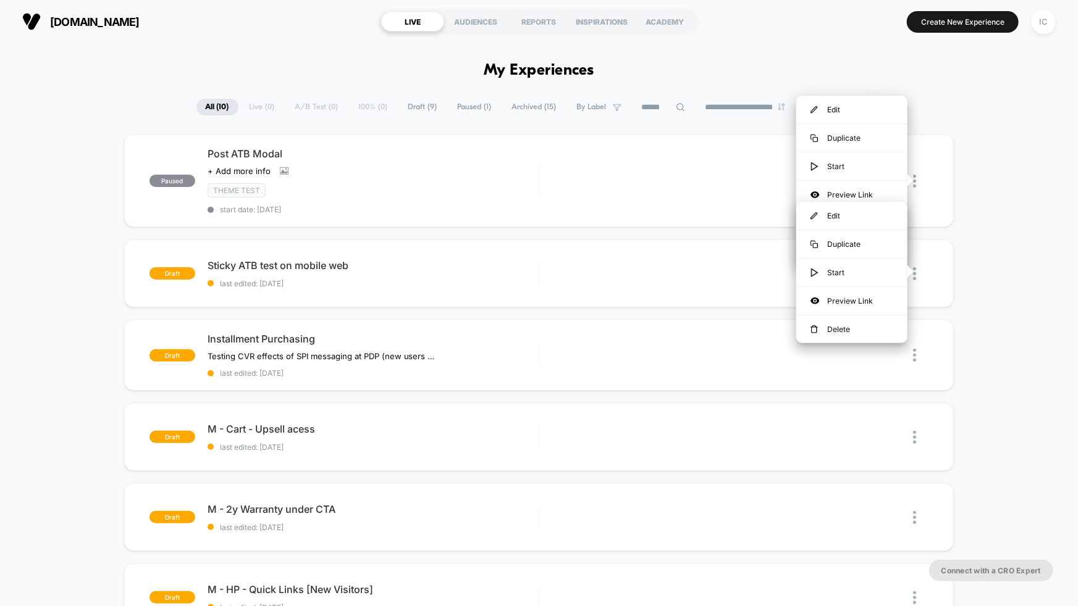
click at [1005, 277] on div "paused Post ATB Modal Click to view images Click to edit experience details + A…" at bounding box center [539, 575] width 1078 height 880
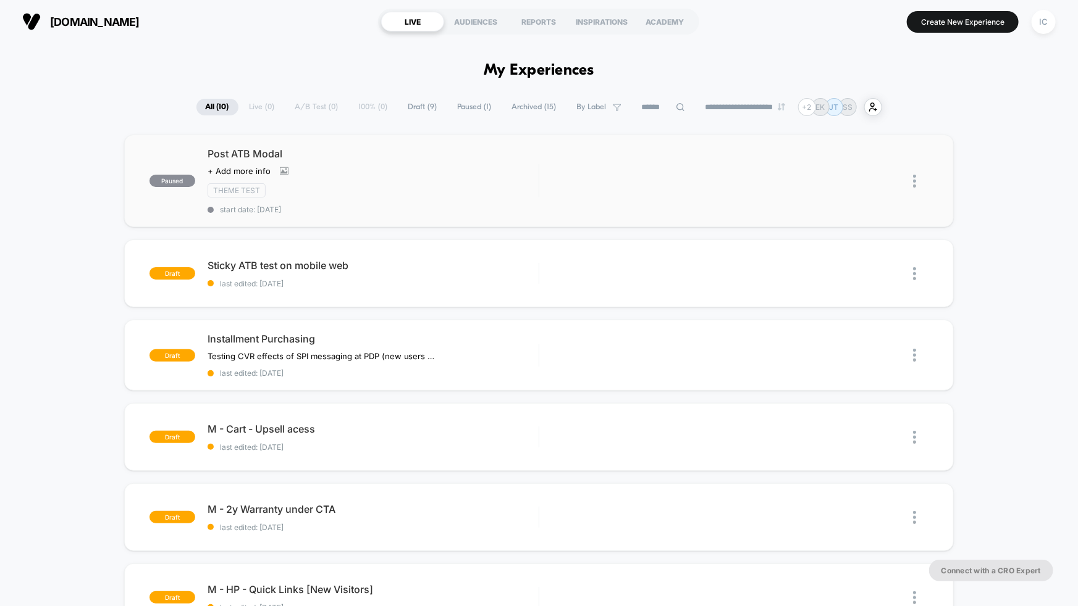
click at [915, 185] on img at bounding box center [914, 181] width 3 height 13
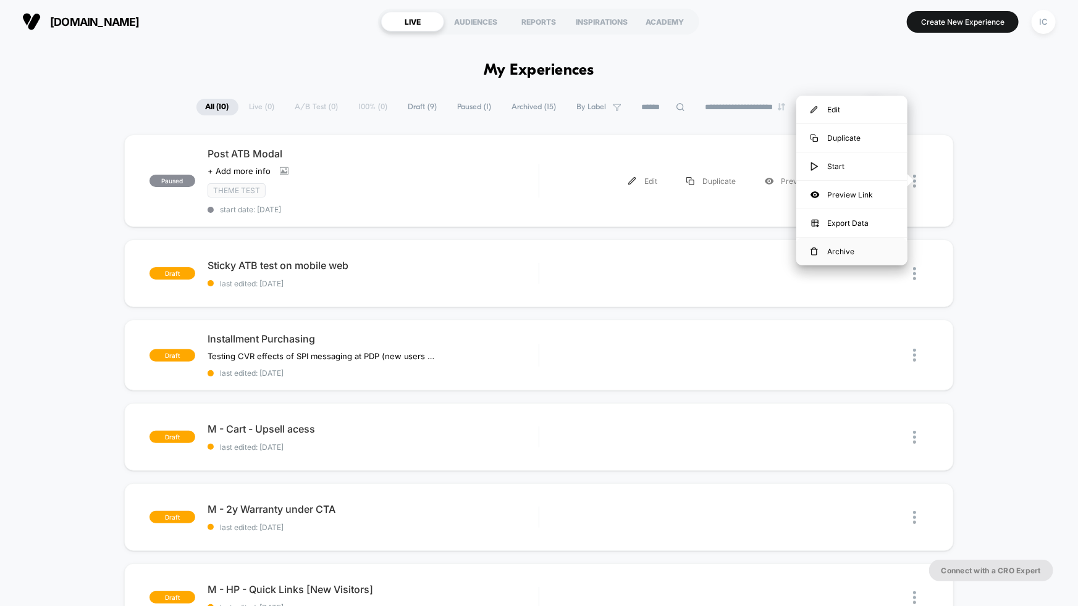
click at [859, 248] on div "Archive" at bounding box center [851, 252] width 111 height 28
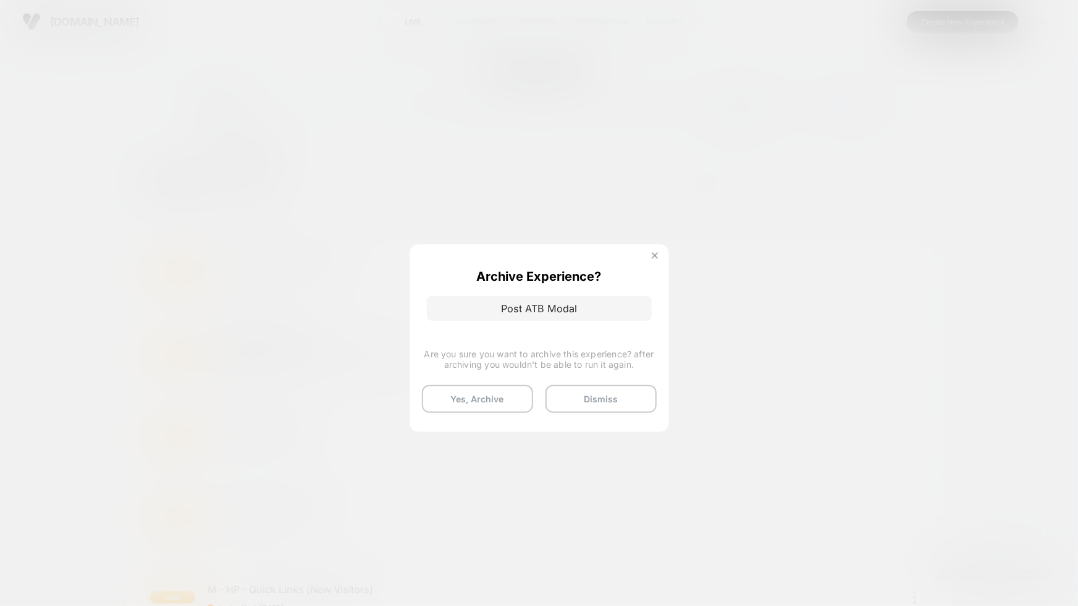
click at [655, 254] on img at bounding box center [655, 256] width 6 height 6
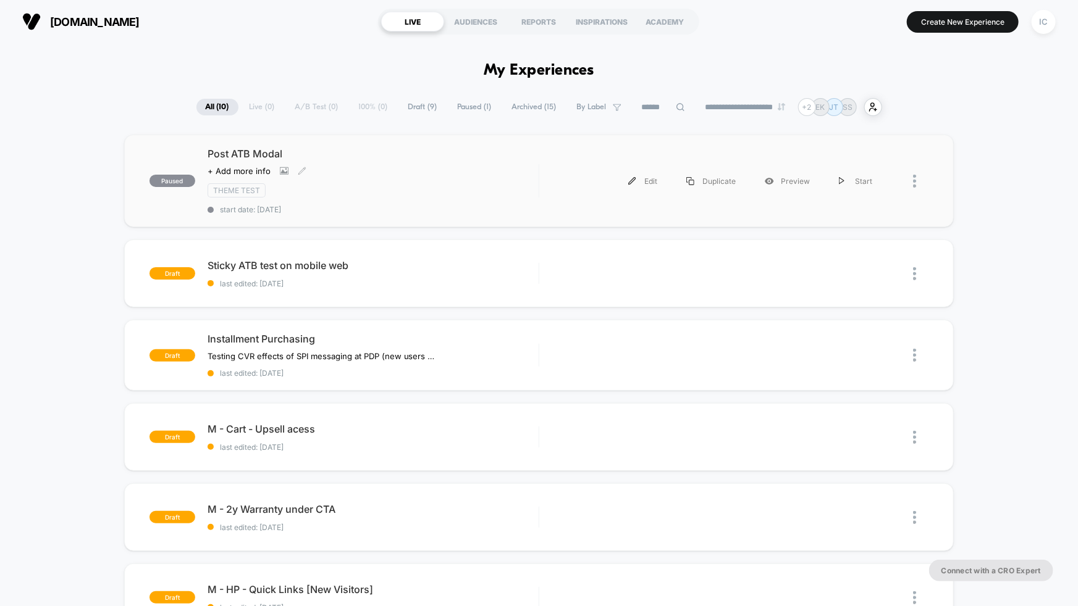
click at [432, 177] on div "Post ATB Modal Click to view images Click to edit experience details + Add more…" at bounding box center [373, 181] width 331 height 67
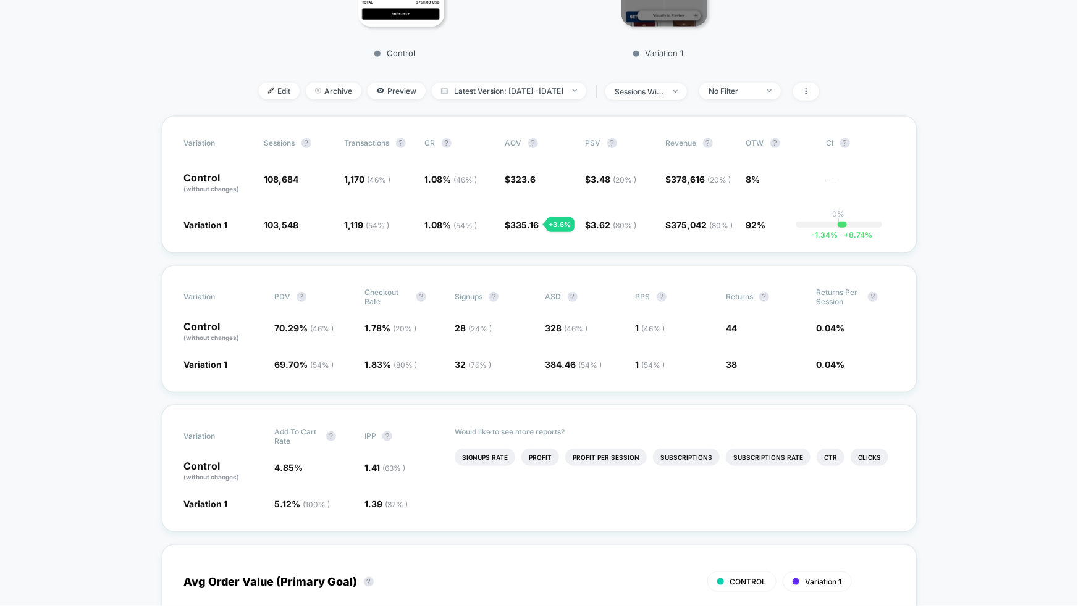
scroll to position [369, 0]
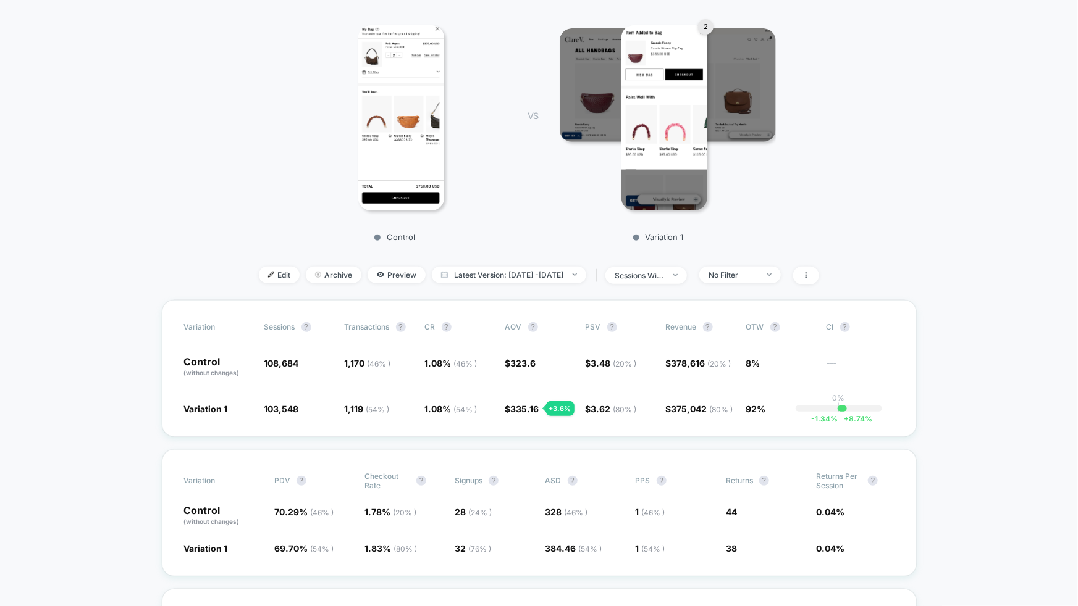
scroll to position [0, 0]
